Goal: Information Seeking & Learning: Learn about a topic

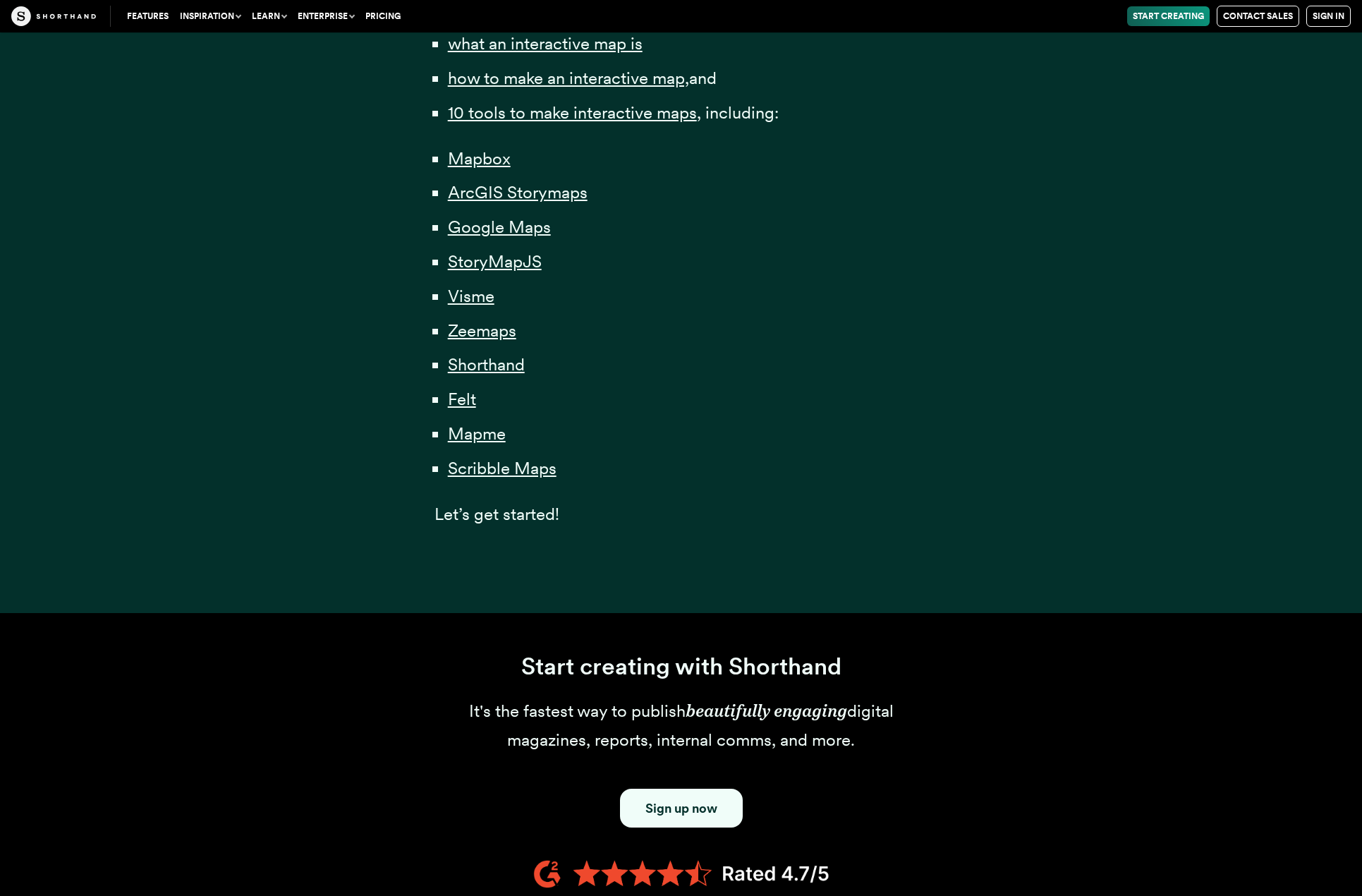
scroll to position [1058, 0]
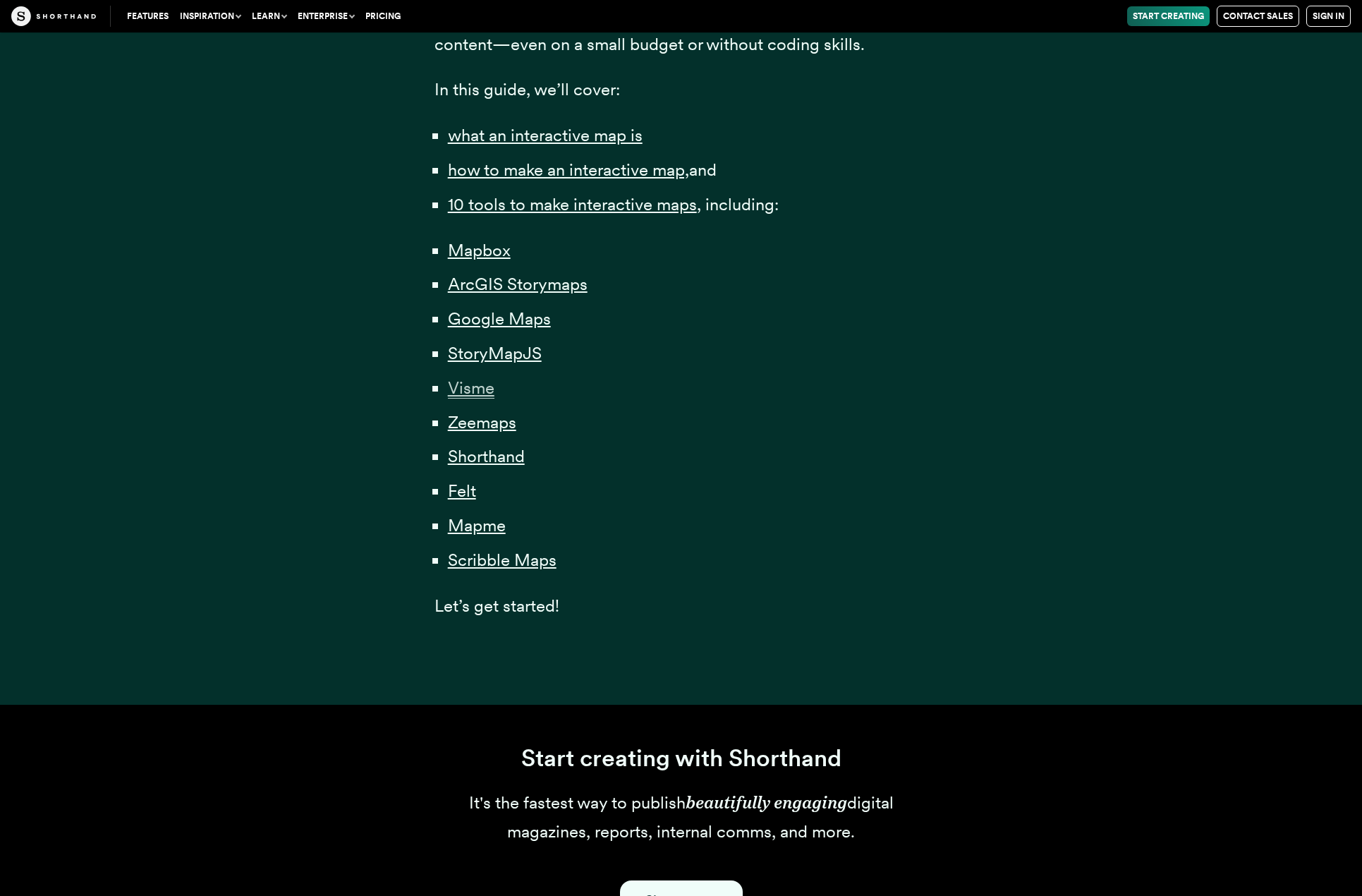
click at [489, 387] on span "Visme" at bounding box center [470, 387] width 46 height 21
click at [504, 346] on span "StoryMapJS" at bounding box center [495, 354] width 94 height 21
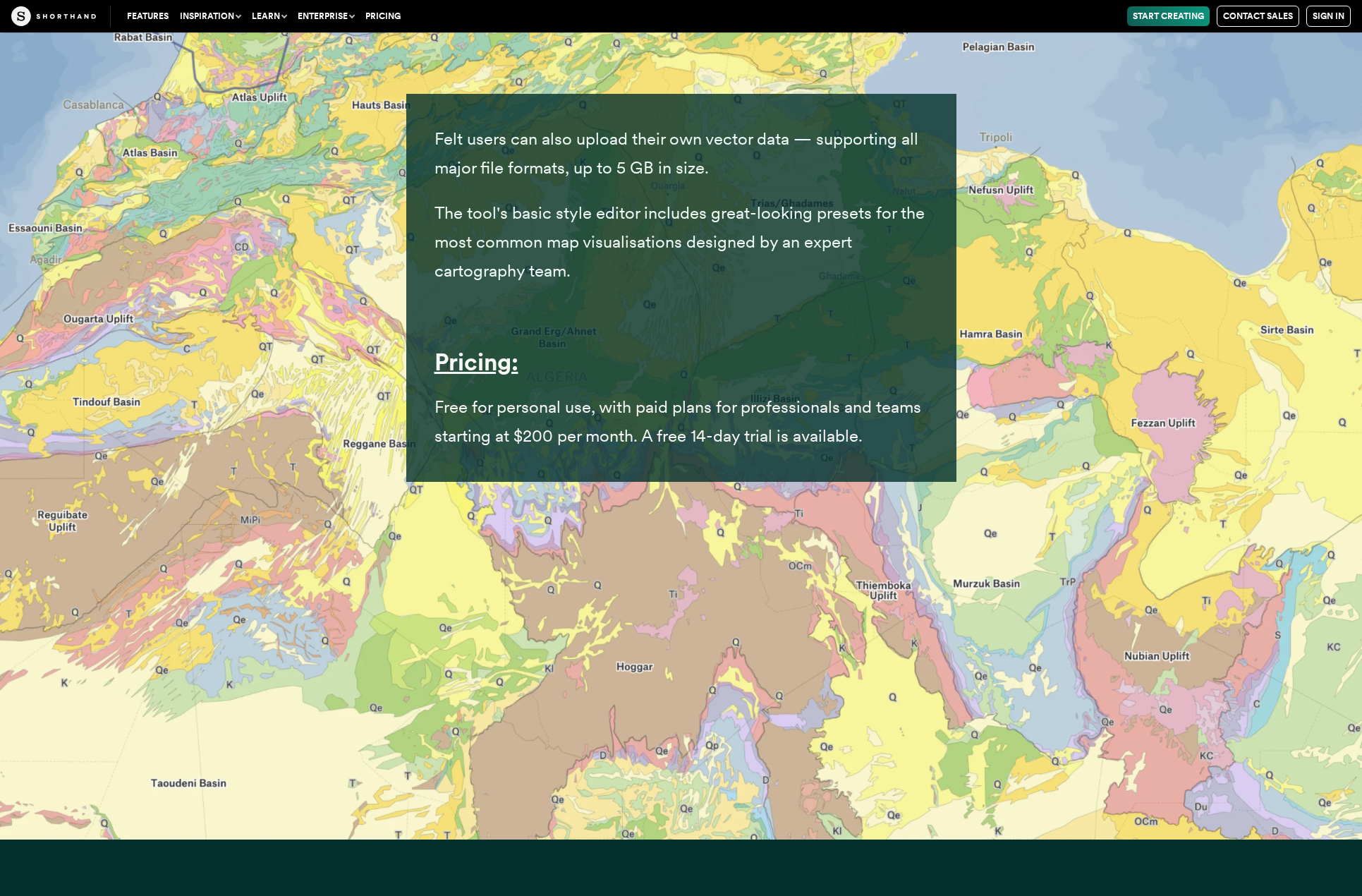
scroll to position [38206, 0]
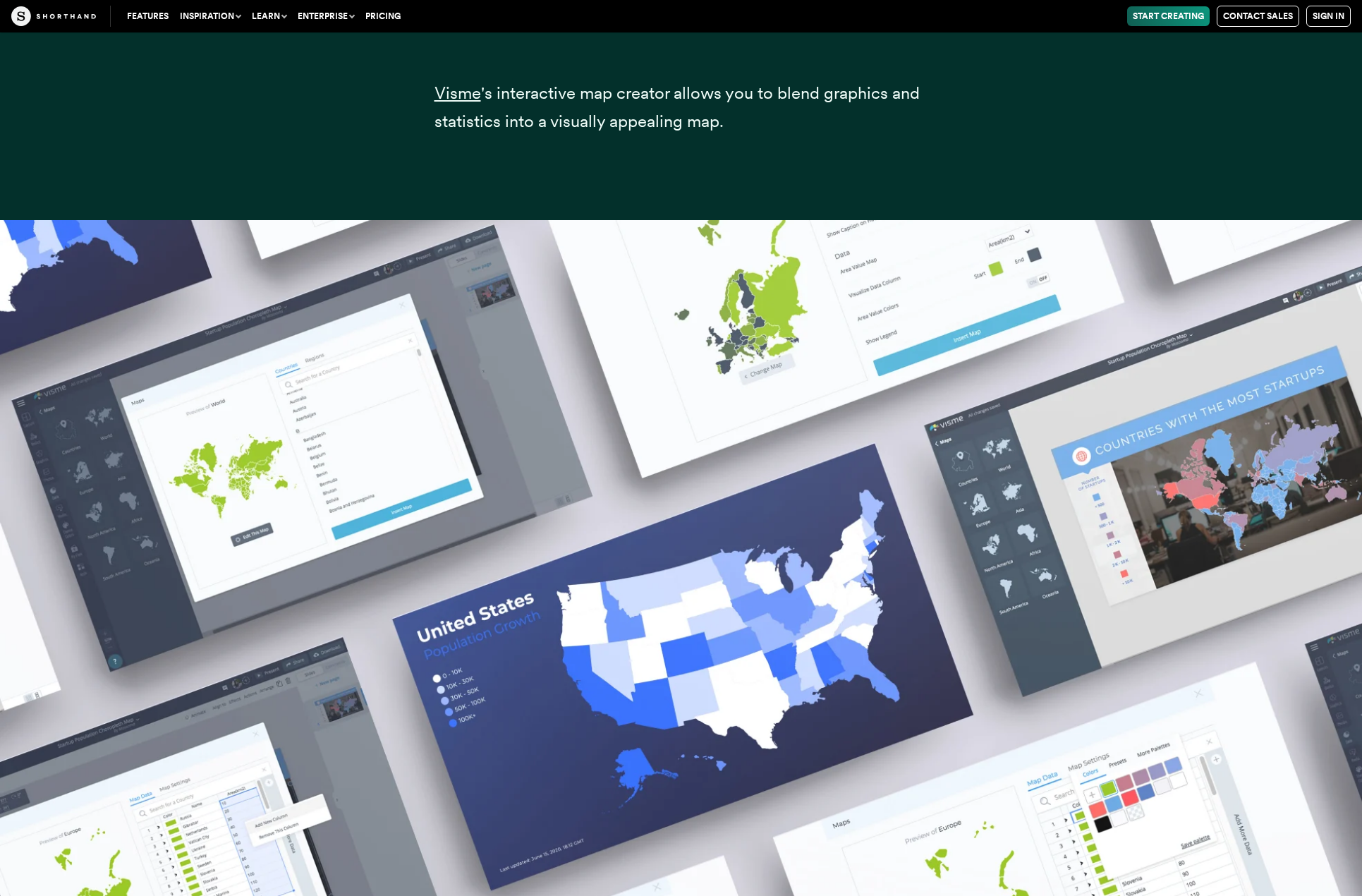
scroll to position [23901, 0]
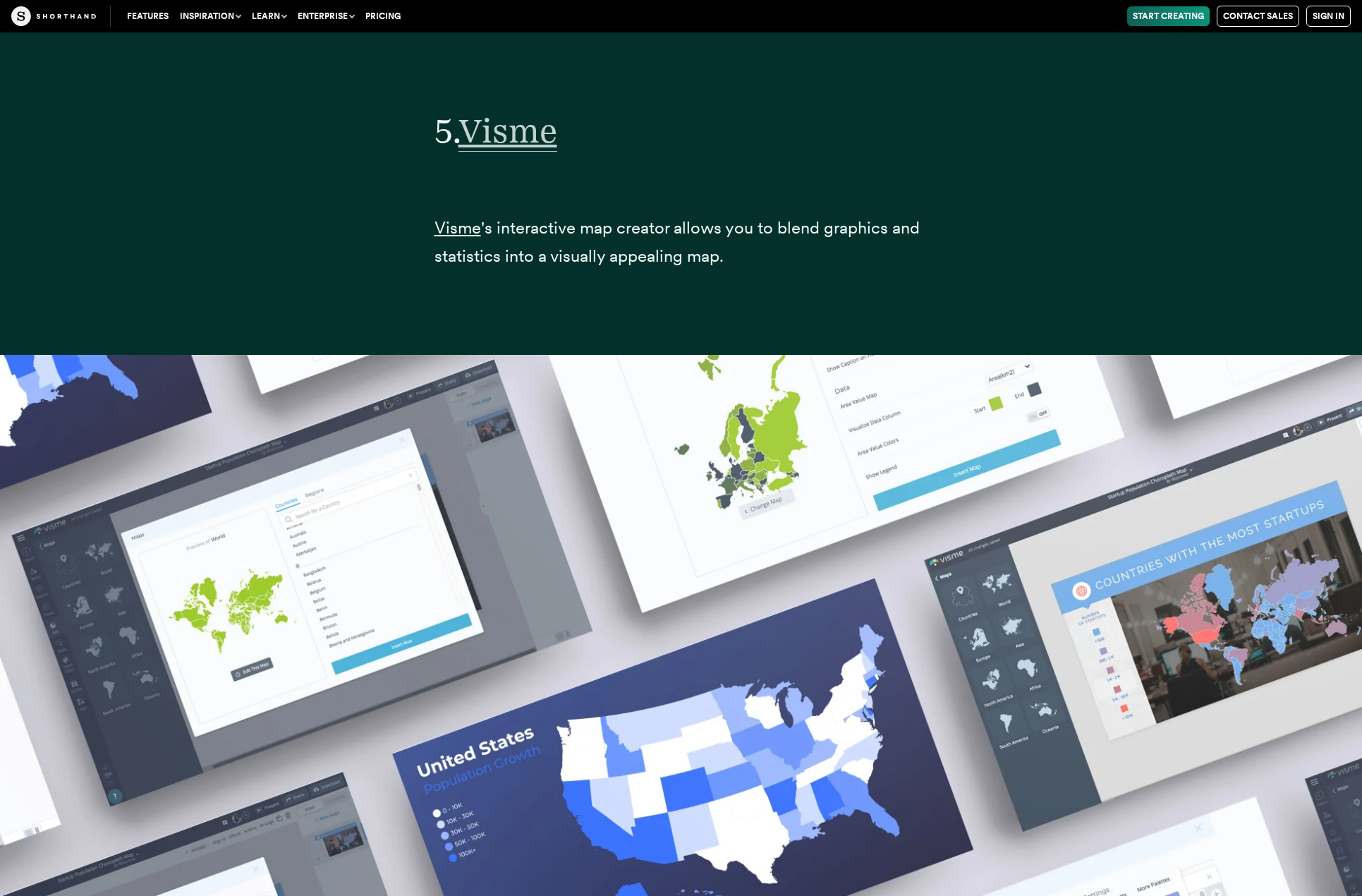
click at [505, 143] on span "Visme" at bounding box center [508, 131] width 98 height 42
